Goal: Book appointment/travel/reservation

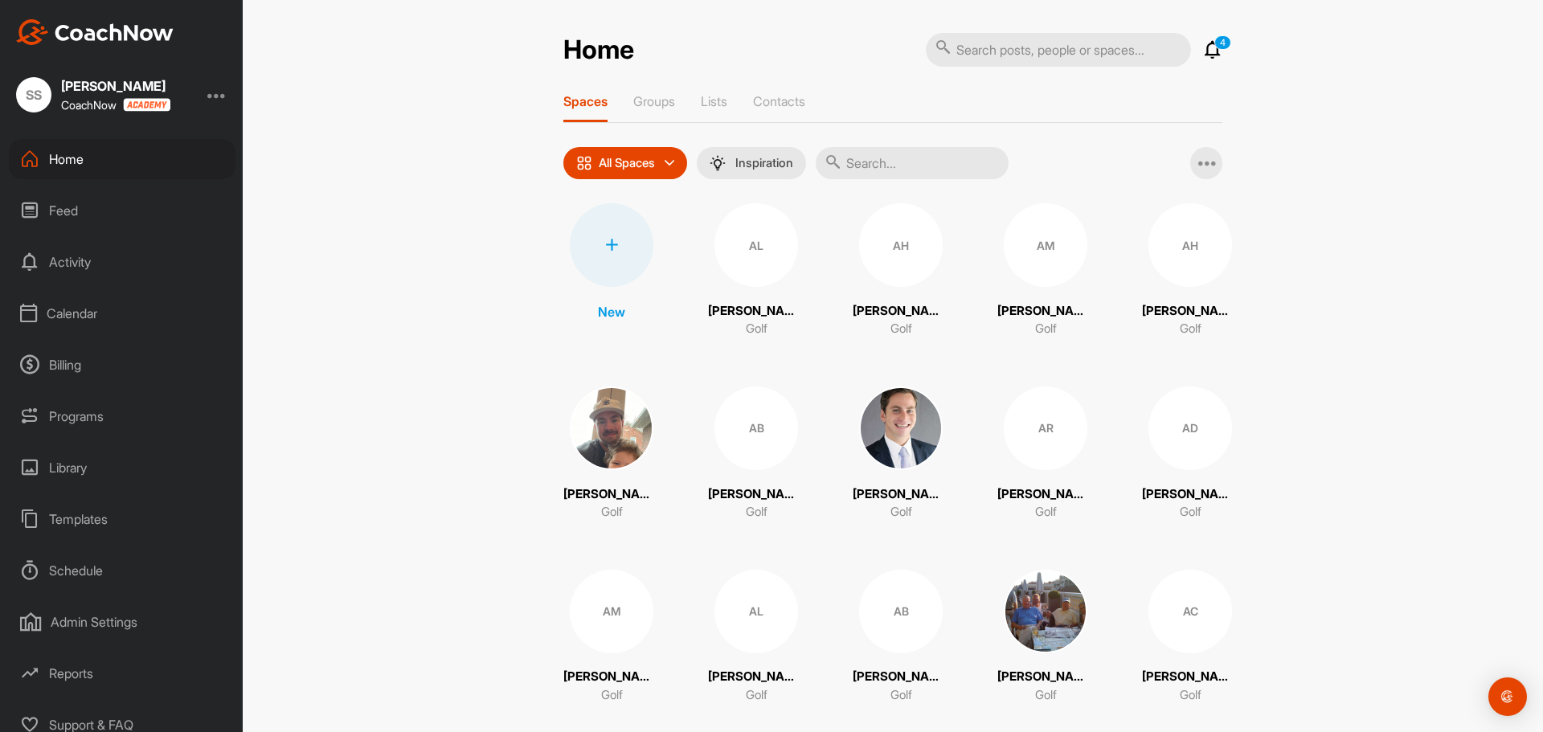
click at [91, 303] on div "Calendar" at bounding box center [122, 313] width 227 height 40
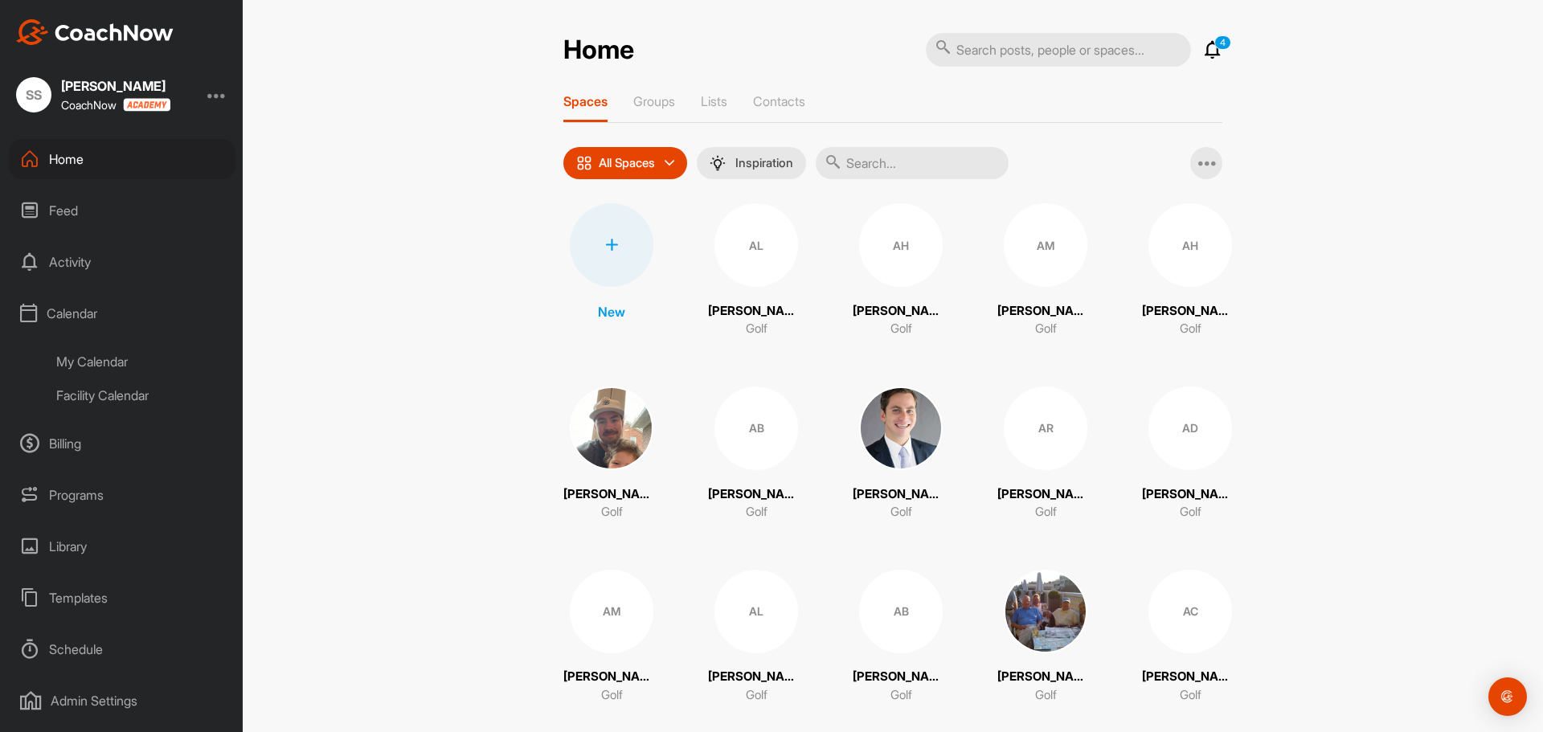
click at [121, 396] on div "Facility Calendar" at bounding box center [140, 395] width 190 height 34
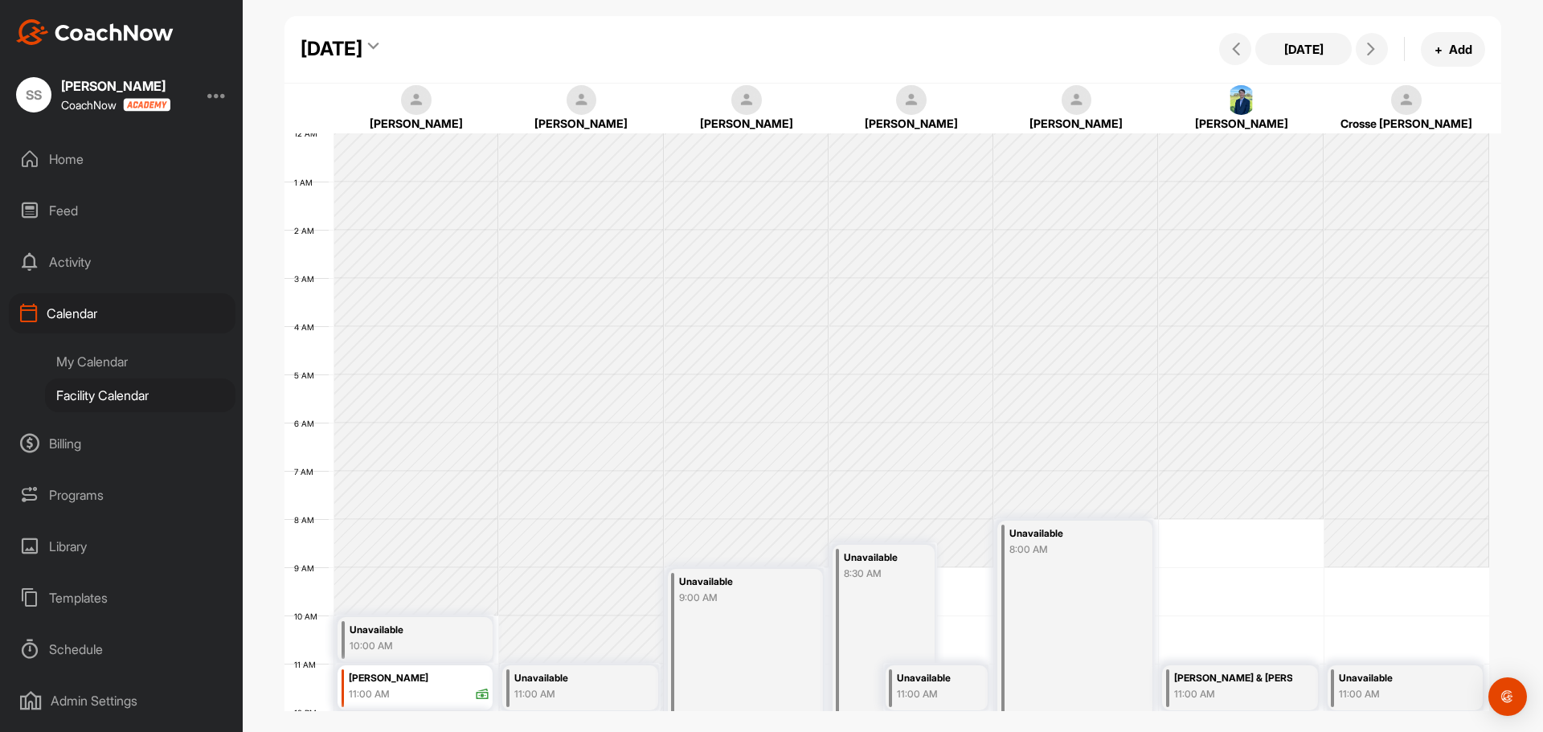
scroll to position [278, 0]
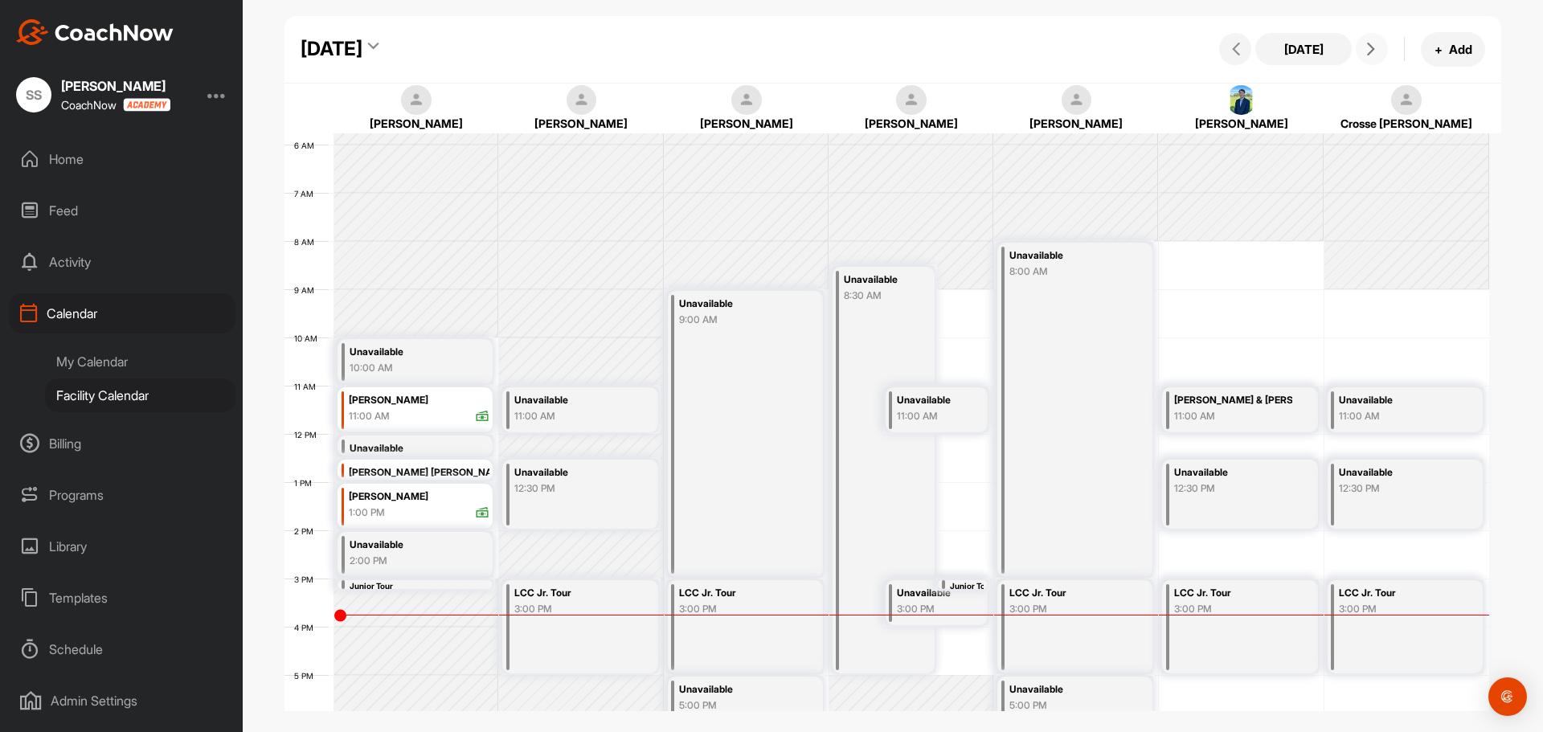
click at [1377, 44] on icon at bounding box center [1370, 49] width 13 height 13
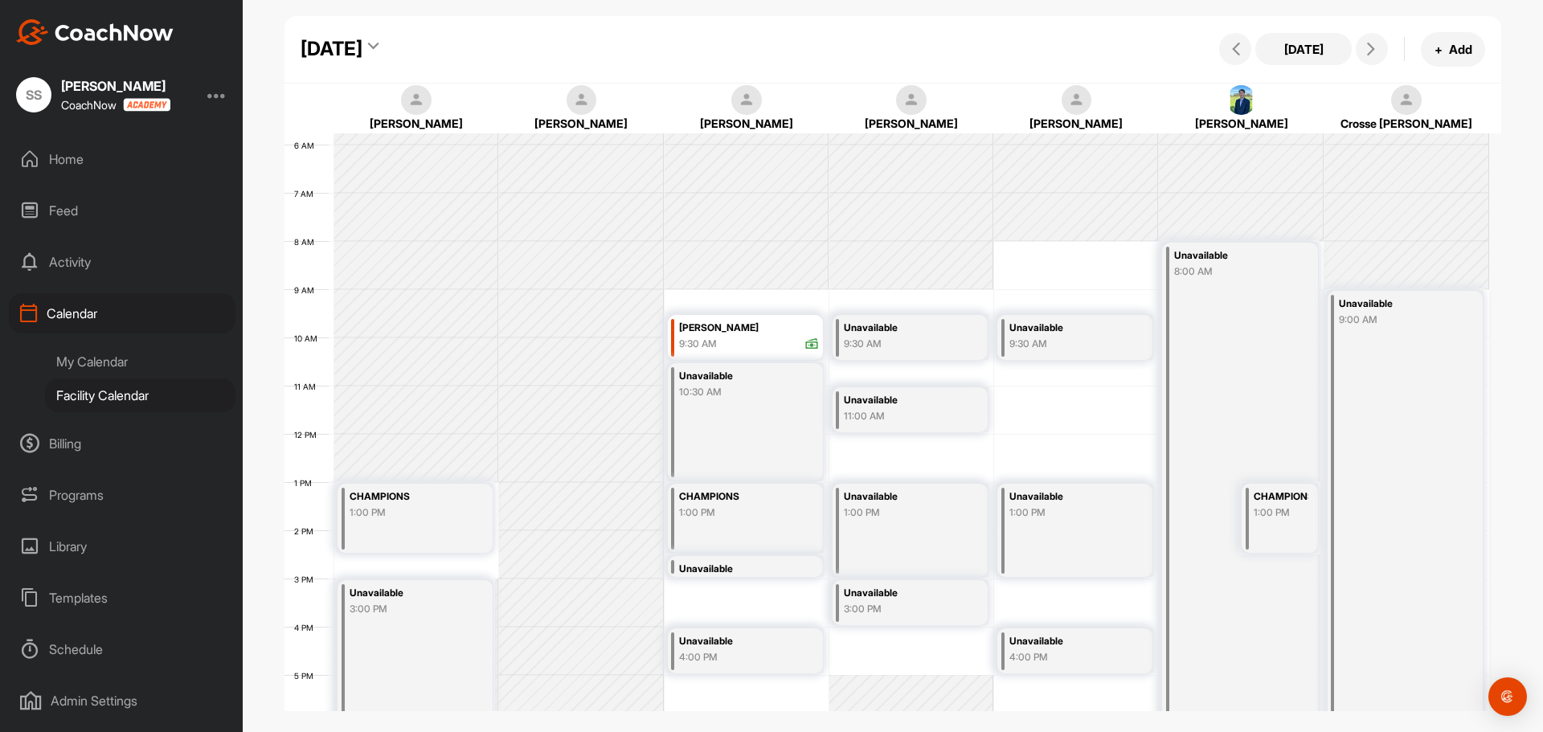
click at [362, 50] on div "[DATE]" at bounding box center [332, 49] width 62 height 29
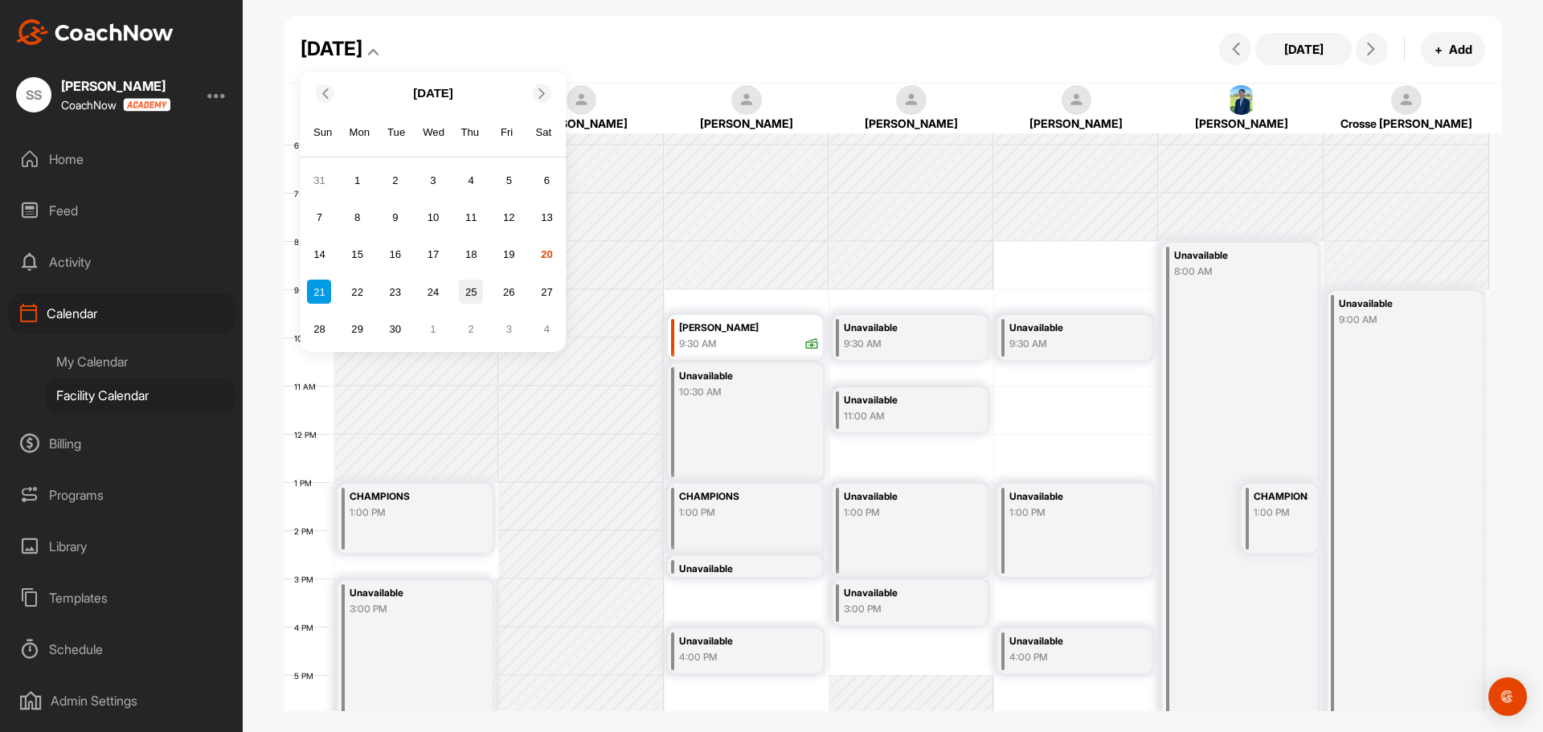
click at [476, 296] on div "25" at bounding box center [471, 292] width 24 height 24
